Goal: Contribute content: Add original content to the website for others to see

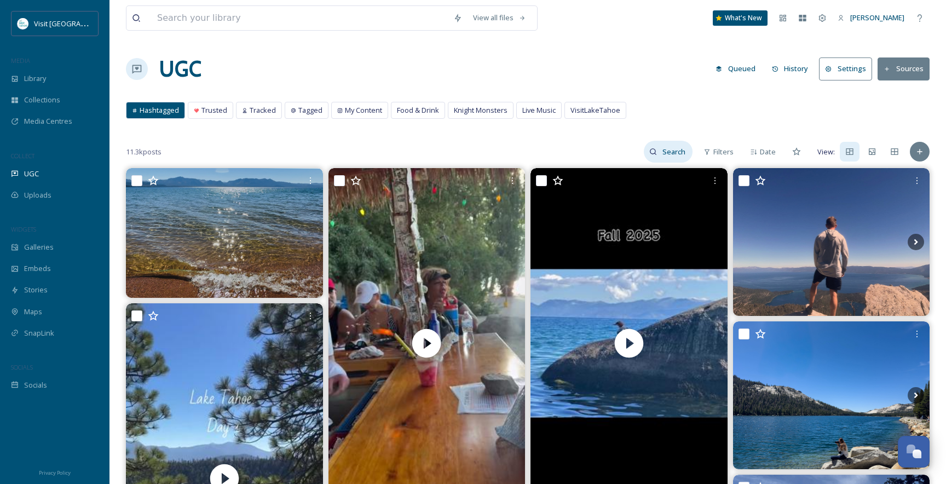
click at [679, 152] on input at bounding box center [675, 152] width 36 height 22
type input "caesars republic"
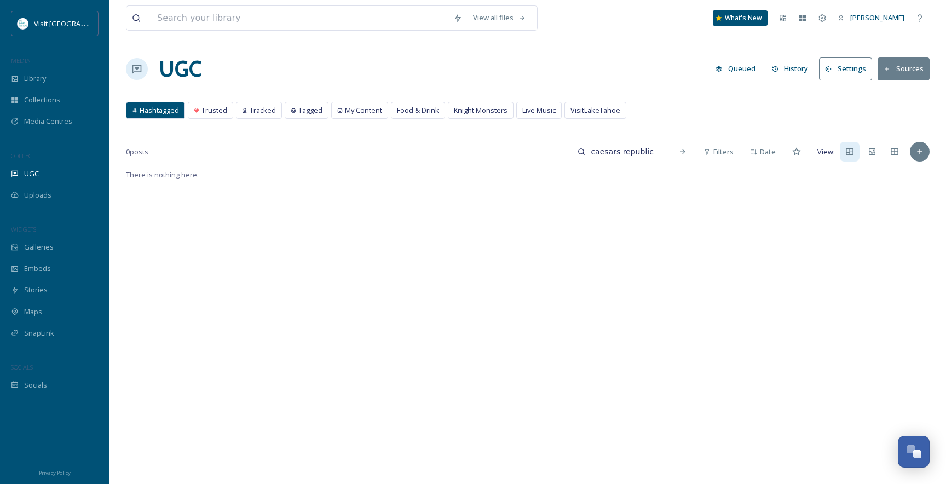
click at [157, 110] on span "Hashtagged" at bounding box center [159, 110] width 39 height 10
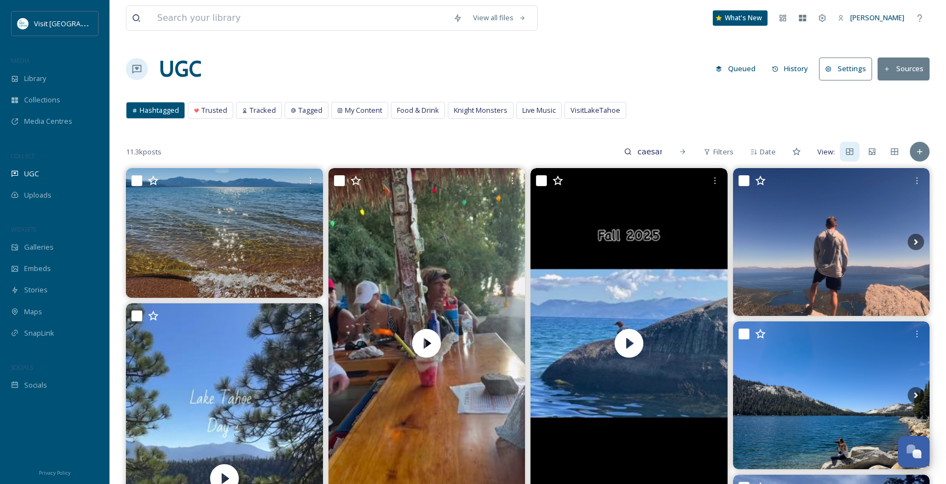
click at [909, 72] on button "Sources" at bounding box center [903, 68] width 52 height 22
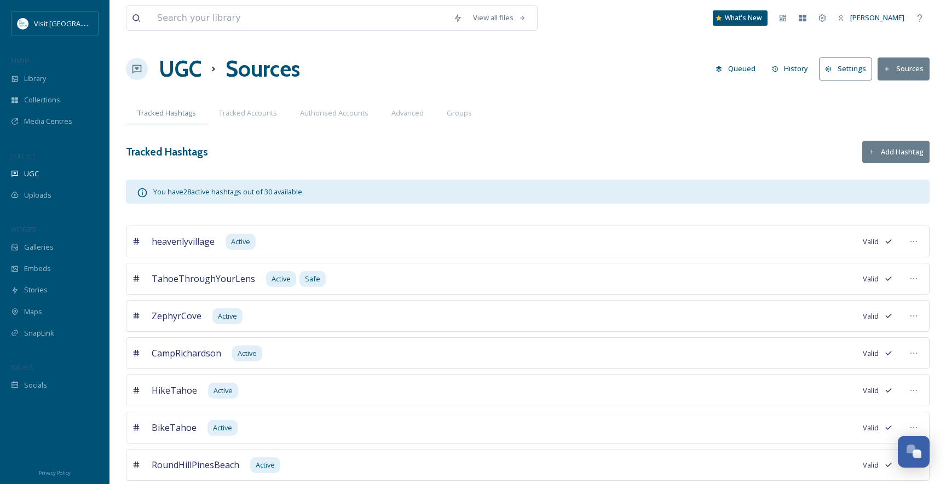
click at [896, 153] on button "Add Hashtag" at bounding box center [895, 152] width 67 height 22
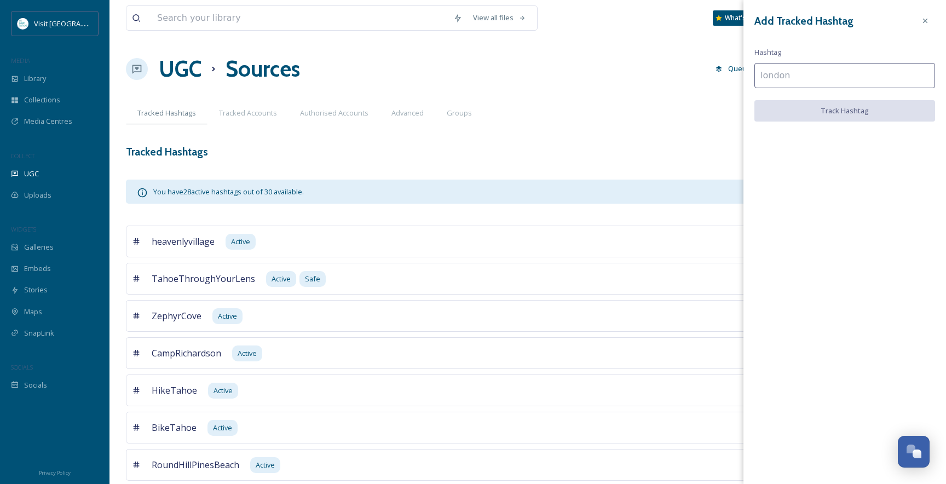
click at [795, 73] on input at bounding box center [844, 75] width 181 height 25
paste input "caesarsrepublic"
type input "caesarsrepublic"
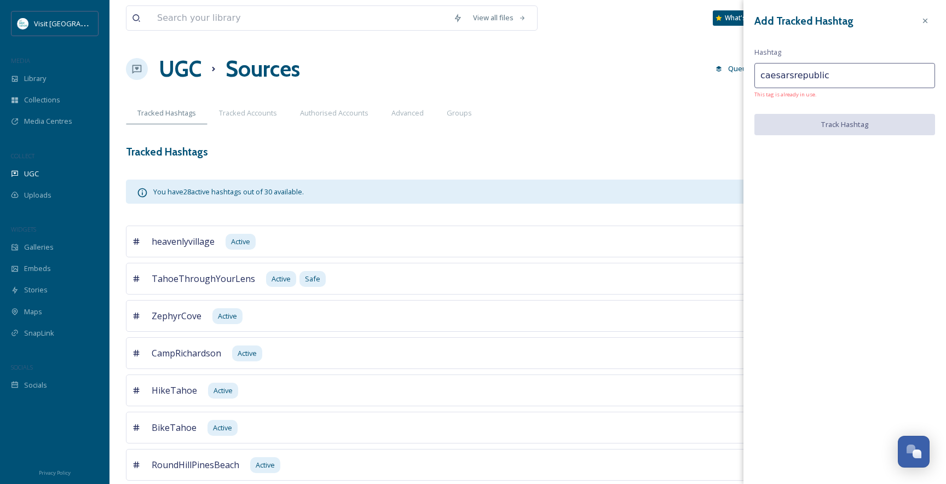
drag, startPoint x: 844, startPoint y: 76, endPoint x: 703, endPoint y: 78, distance: 141.2
click at [929, 20] on icon at bounding box center [925, 20] width 9 height 9
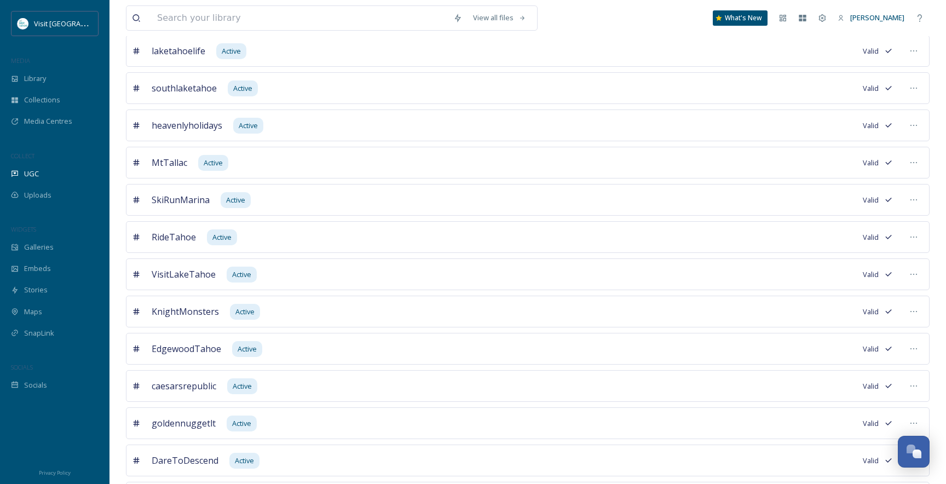
scroll to position [766, 0]
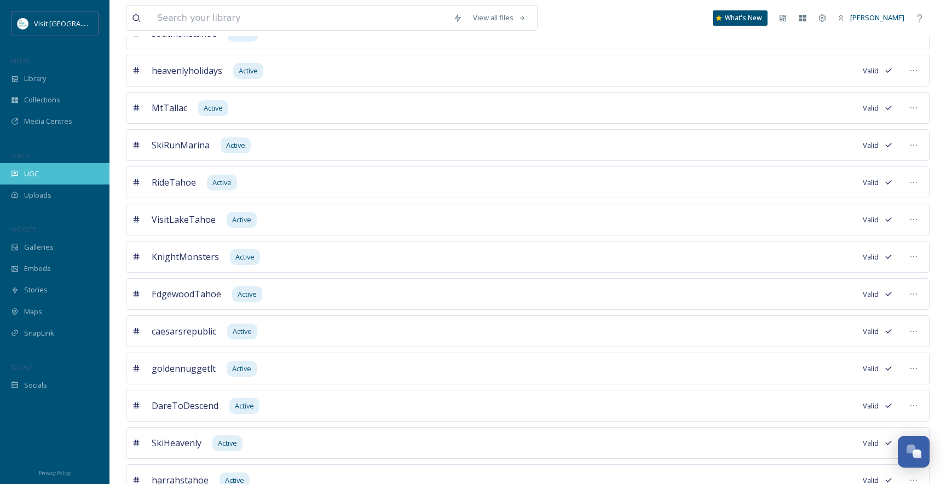
click at [38, 175] on span "UGC" at bounding box center [31, 174] width 15 height 10
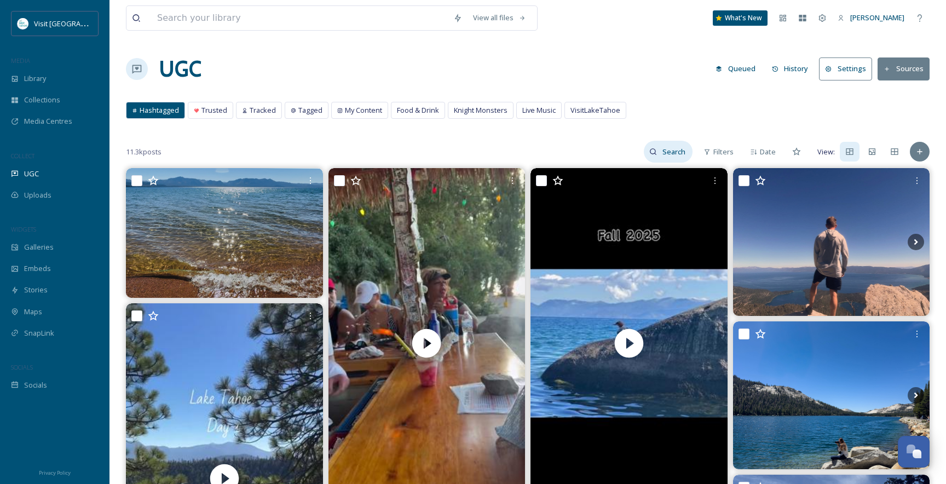
click at [673, 154] on input at bounding box center [675, 152] width 36 height 22
paste input "caesarsrepublic"
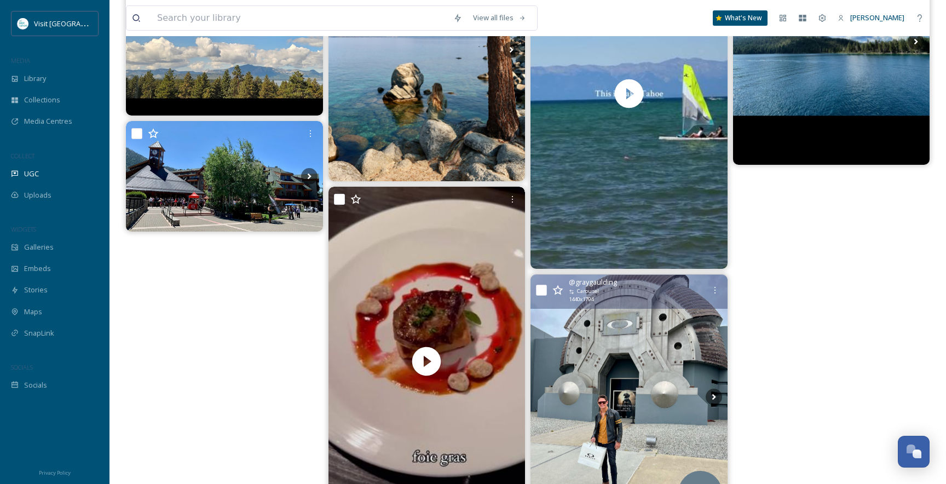
scroll to position [96, 0]
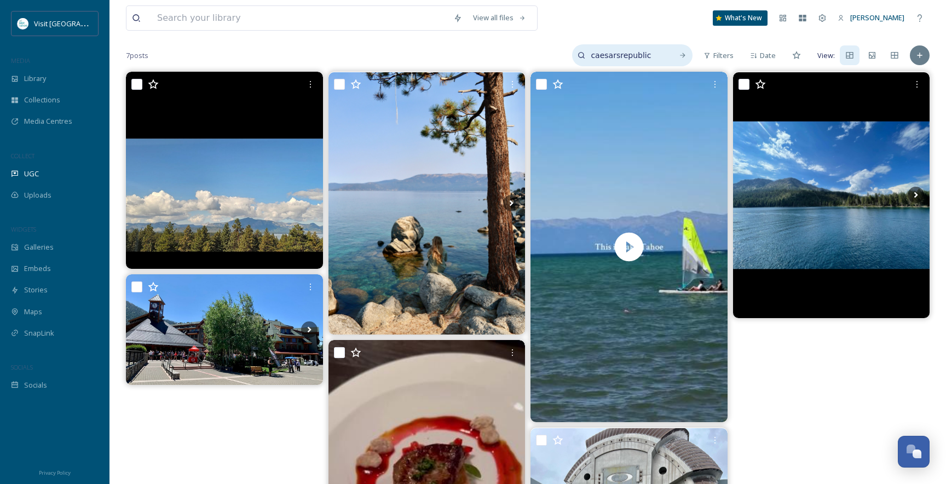
click at [639, 62] on input "caesarsrepublic" at bounding box center [626, 55] width 82 height 22
drag, startPoint x: 644, startPoint y: 55, endPoint x: 491, endPoint y: 63, distance: 153.5
click at [492, 63] on div "7 posts caesarsrepublic Filters Date View:" at bounding box center [528, 55] width 804 height 22
type input "harrahs"
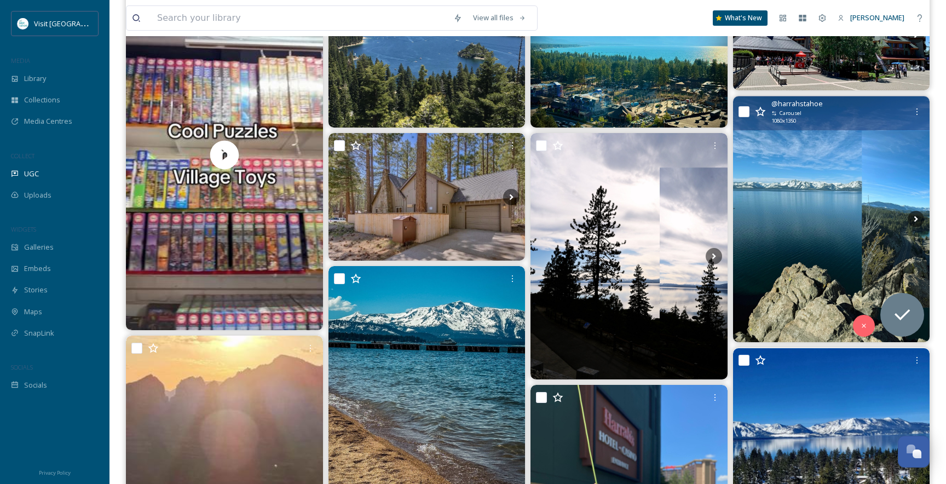
scroll to position [219, 0]
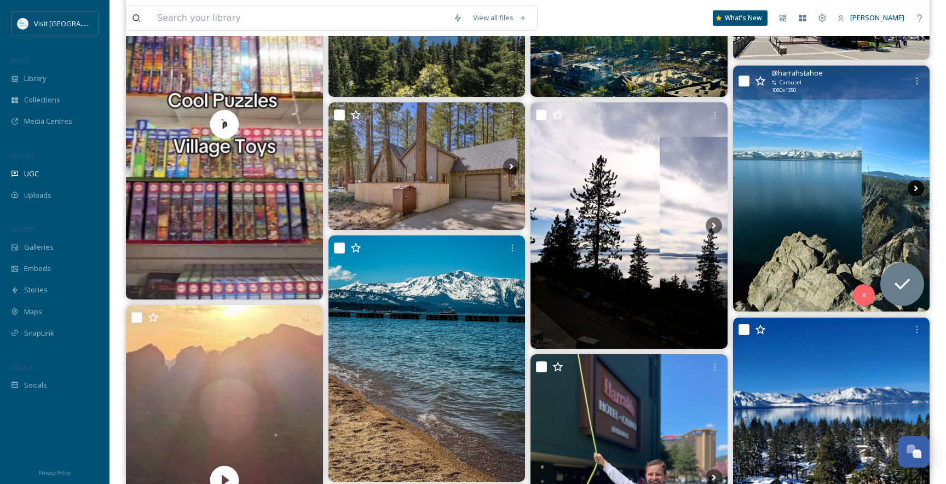
click at [914, 187] on icon at bounding box center [916, 189] width 4 height 6
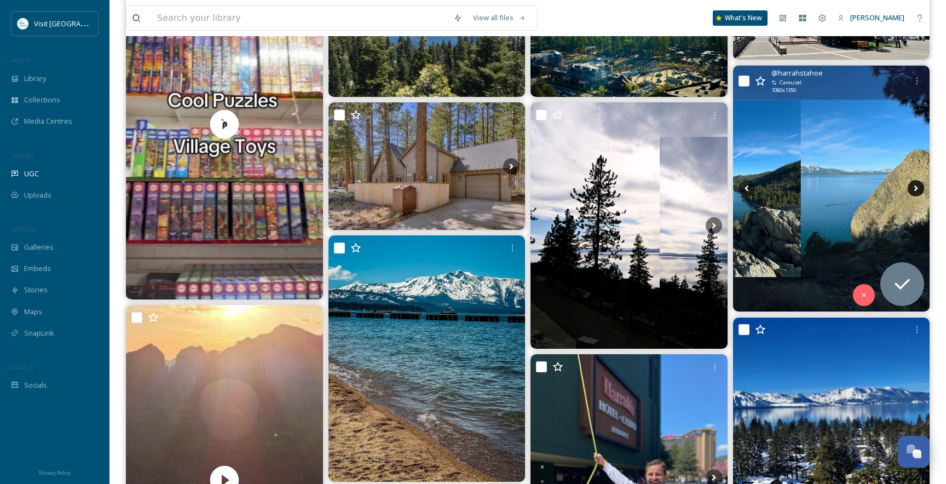
click at [918, 186] on icon at bounding box center [916, 188] width 16 height 16
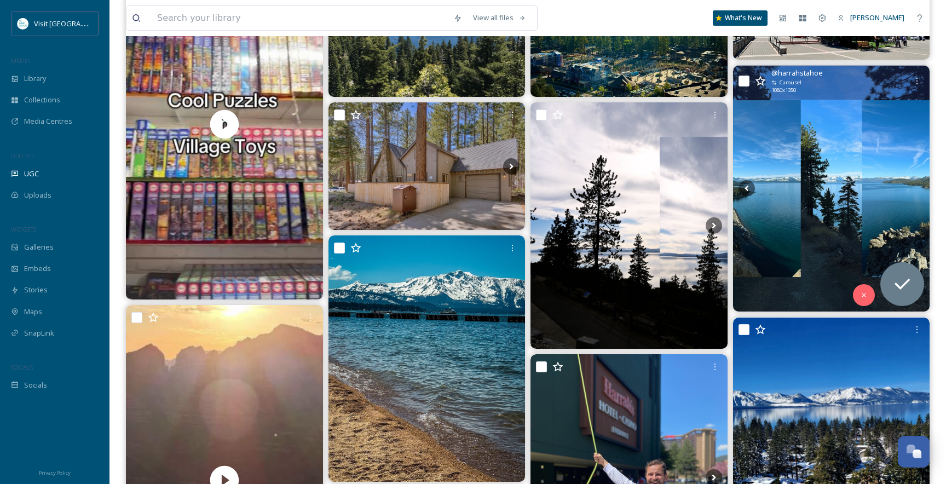
click at [918, 186] on icon at bounding box center [916, 188] width 16 height 16
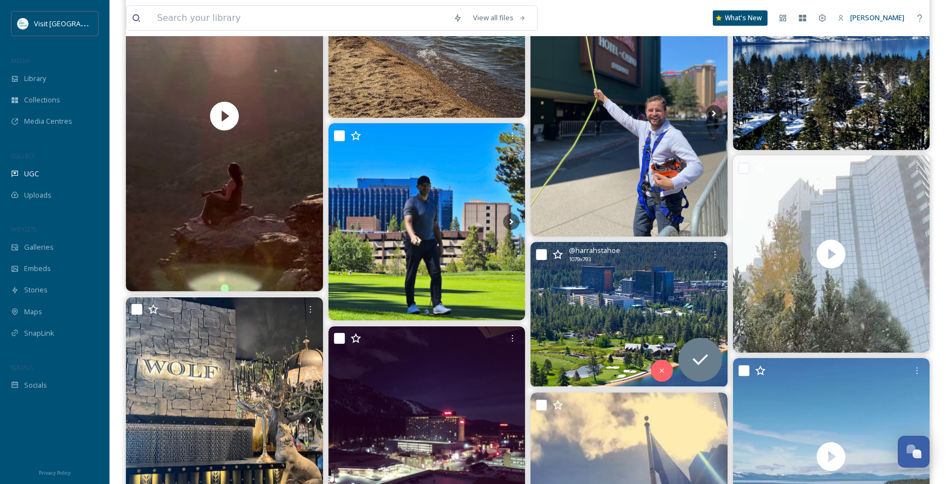
scroll to position [602, 0]
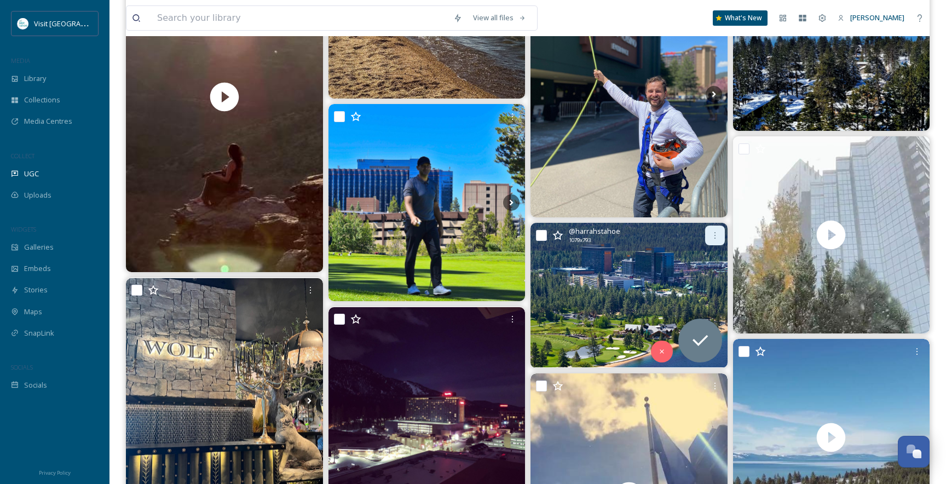
click at [714, 237] on icon at bounding box center [714, 235] width 9 height 9
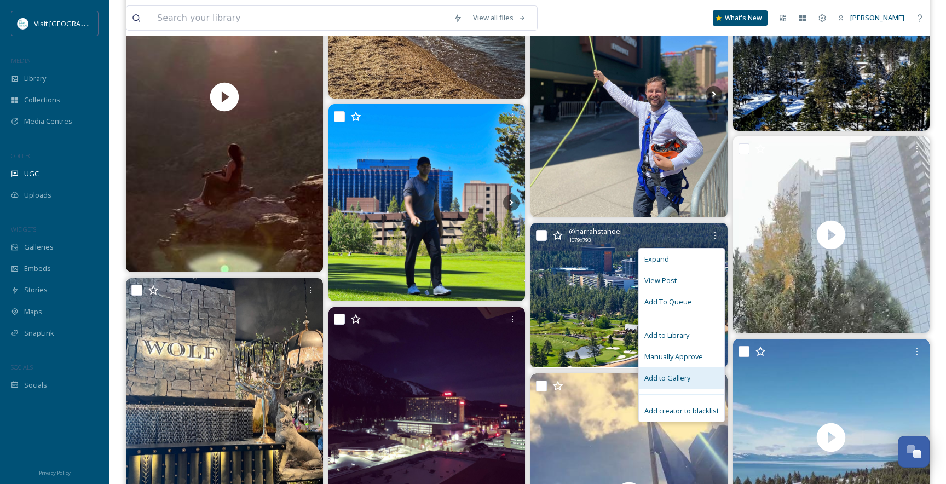
click at [691, 380] on div "Add to Gallery" at bounding box center [681, 377] width 85 height 21
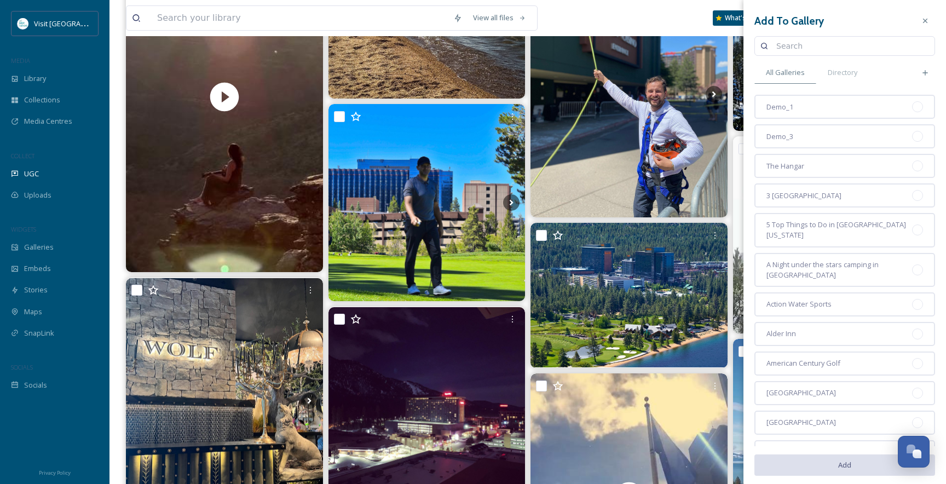
click at [817, 48] on input at bounding box center [850, 46] width 158 height 22
type input "[PERSON_NAME]"
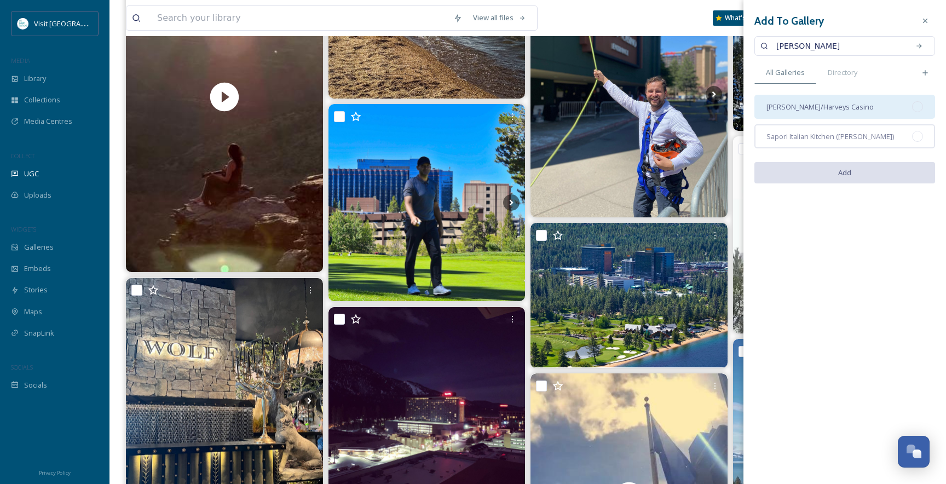
click at [920, 106] on div at bounding box center [917, 106] width 11 height 11
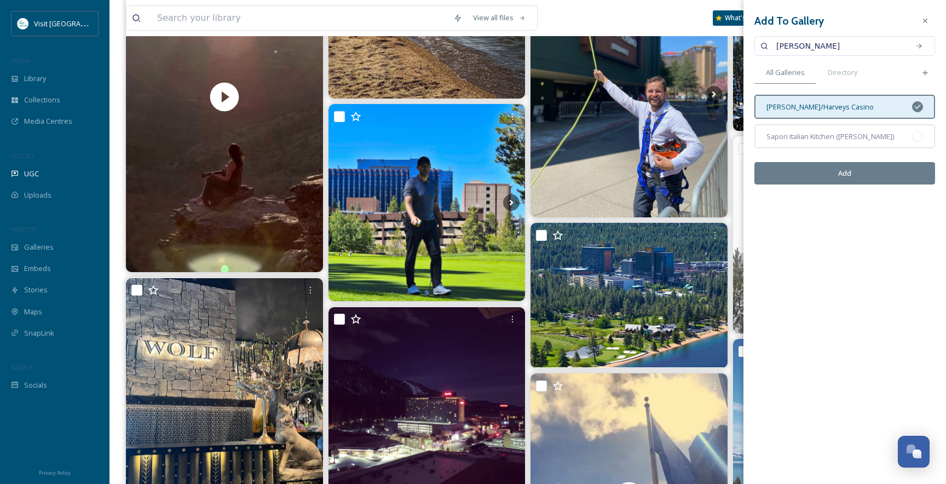
click at [842, 170] on button "Add" at bounding box center [844, 173] width 181 height 22
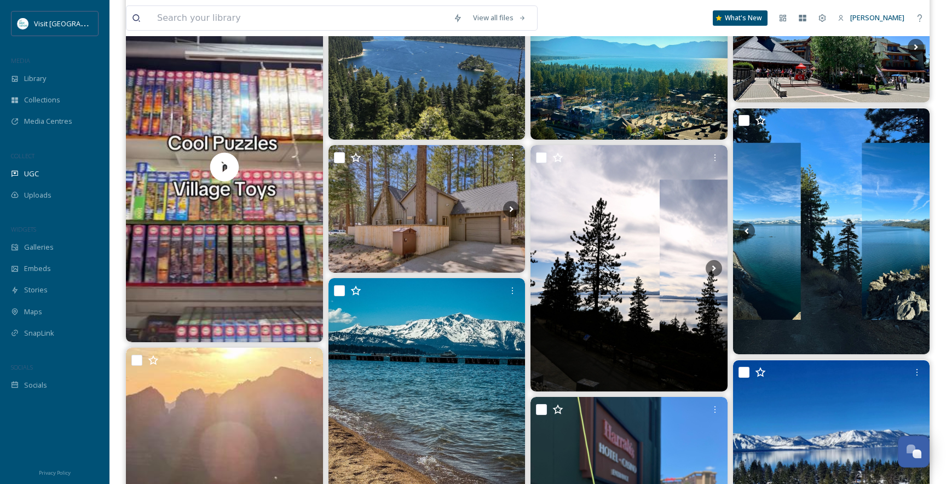
scroll to position [0, 0]
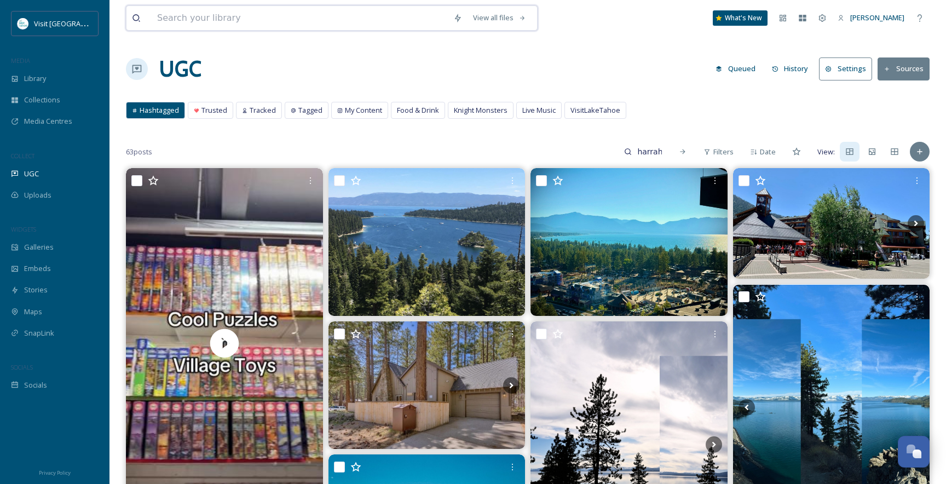
click at [187, 20] on input at bounding box center [300, 18] width 296 height 24
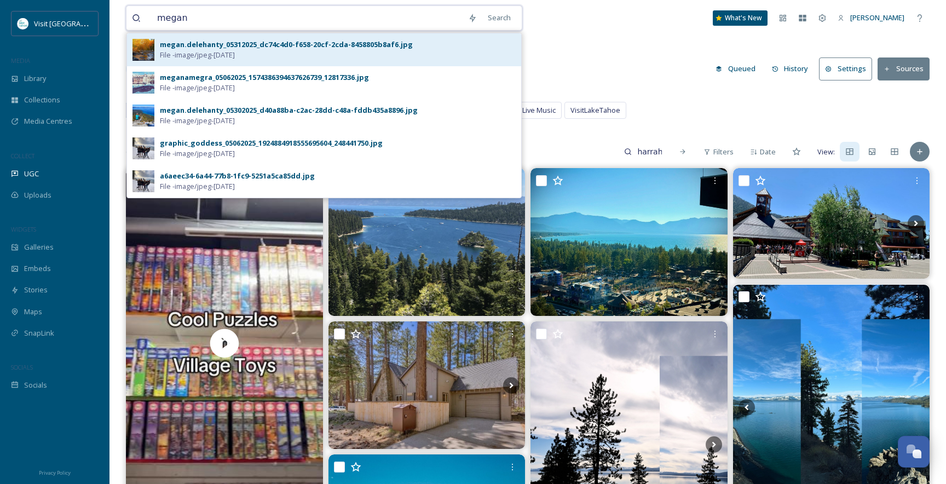
type input "megan"
click at [197, 58] on span "File - image/jpeg - [DATE]" at bounding box center [197, 55] width 75 height 10
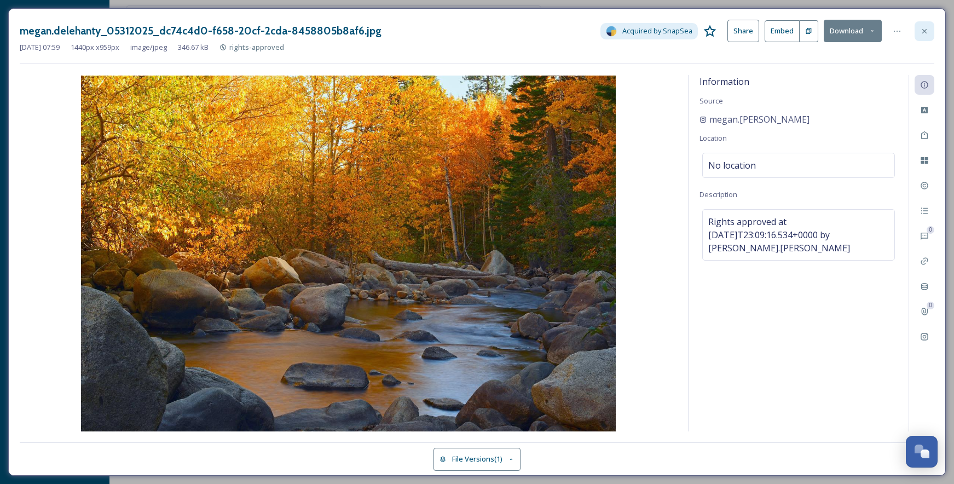
click at [926, 29] on icon at bounding box center [924, 30] width 4 height 4
